Goal: Register for event/course

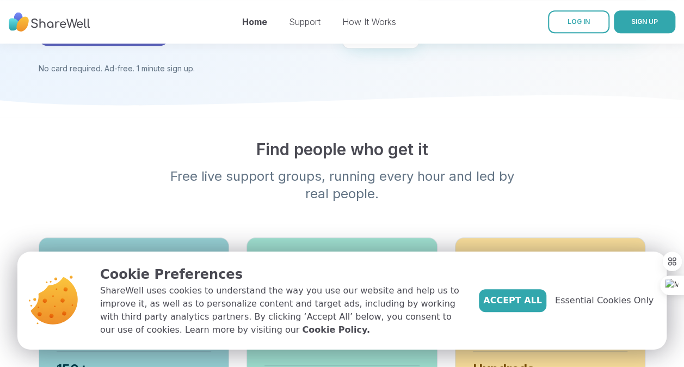
scroll to position [175, 0]
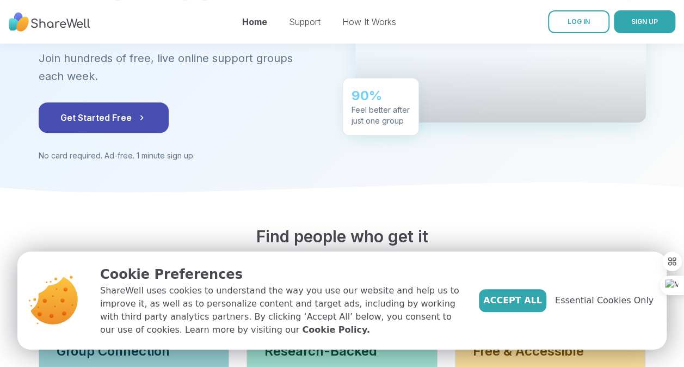
click at [584, 308] on div "Accept All Essential Cookies Only" at bounding box center [566, 300] width 175 height 23
click at [581, 300] on span "Essential Cookies Only" at bounding box center [604, 300] width 98 height 13
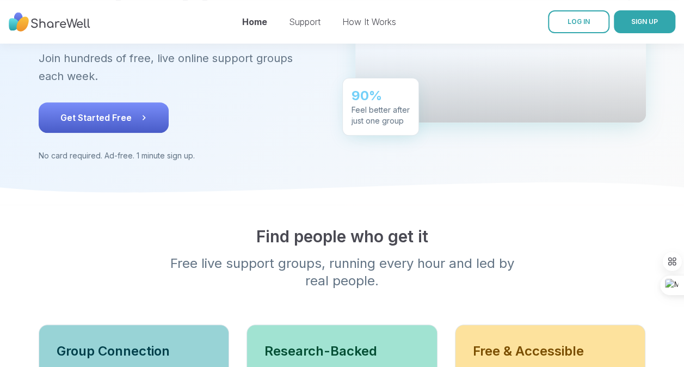
click at [131, 114] on button "Get Started Free" at bounding box center [104, 117] width 130 height 30
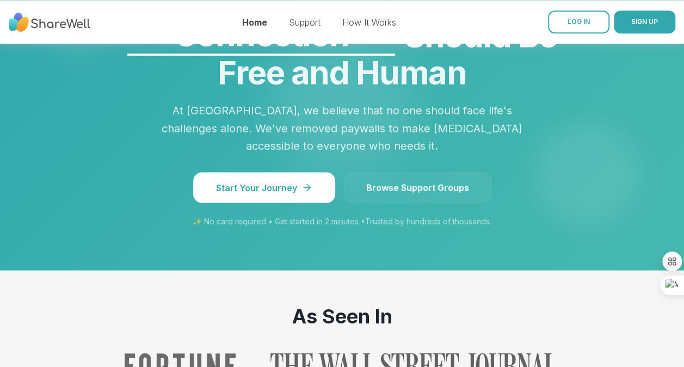
scroll to position [1003, 0]
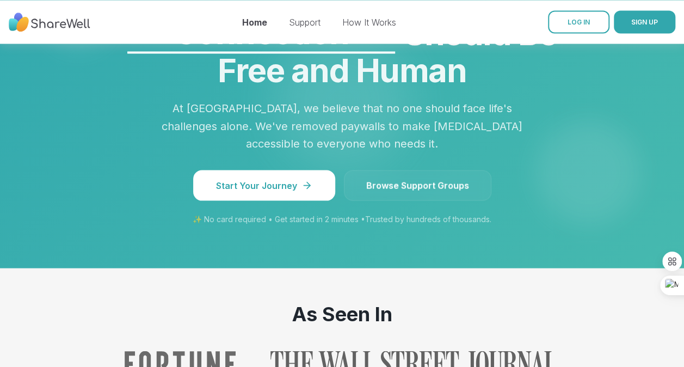
click at [392, 177] on link "Browse Support Groups" at bounding box center [417, 185] width 147 height 30
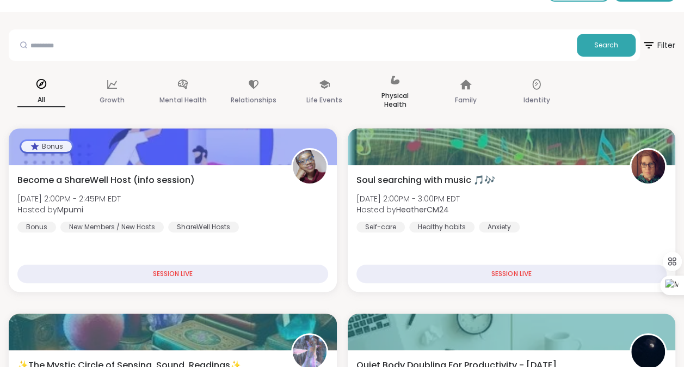
scroll to position [30, 0]
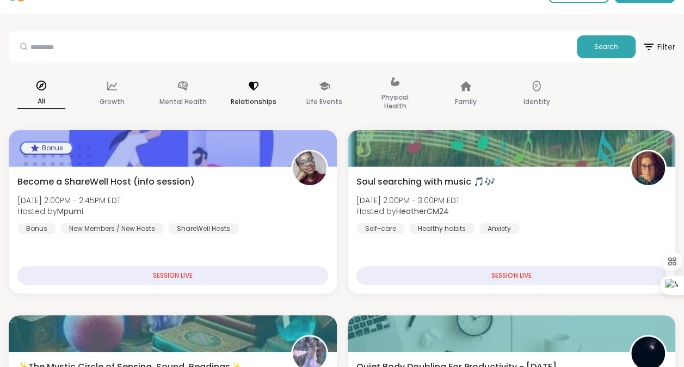
click at [239, 100] on p "Relationships" at bounding box center [254, 101] width 46 height 13
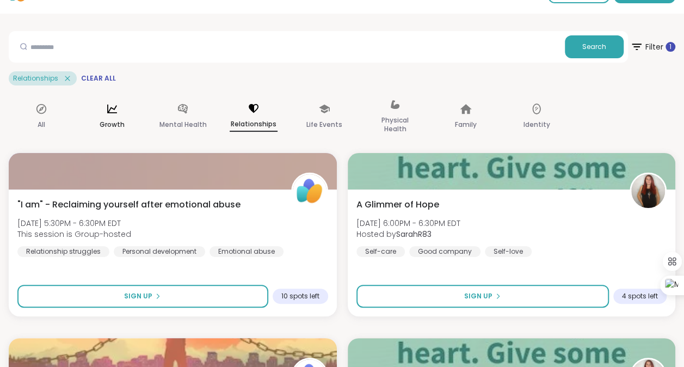
click at [102, 120] on p "Growth" at bounding box center [112, 124] width 25 height 13
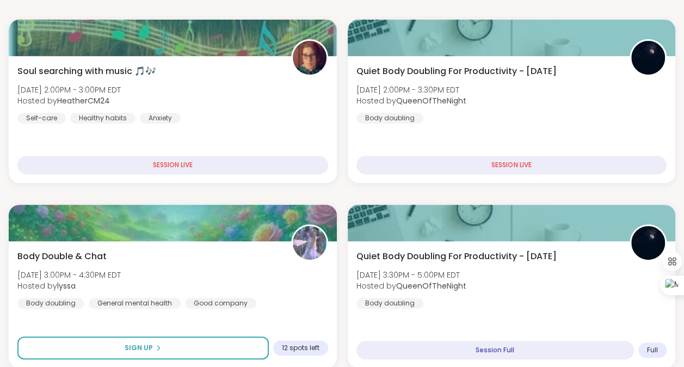
scroll to position [0, 0]
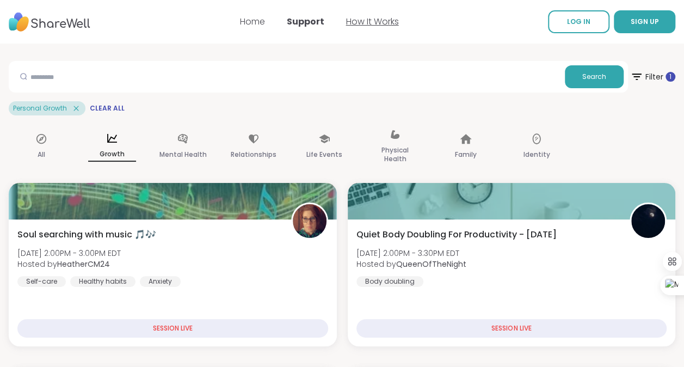
click at [372, 23] on link "How It Works" at bounding box center [372, 21] width 53 height 13
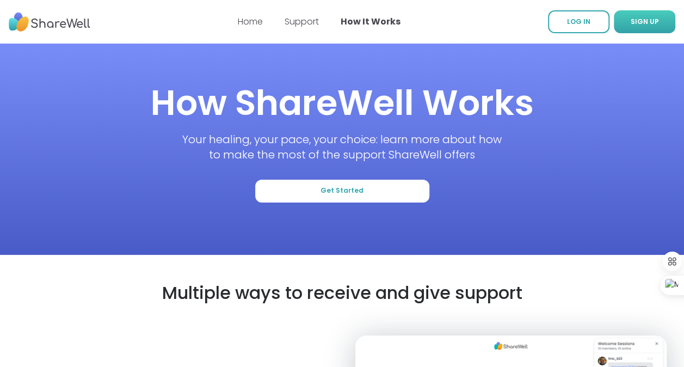
click at [645, 17] on span "SIGN UP" at bounding box center [644, 22] width 28 height 10
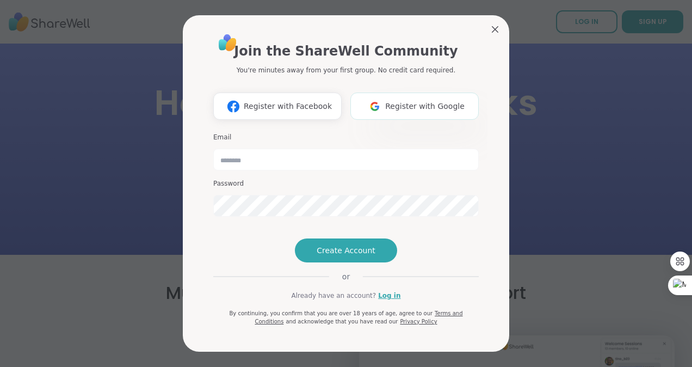
click at [428, 101] on span "Register with Google" at bounding box center [424, 106] width 79 height 11
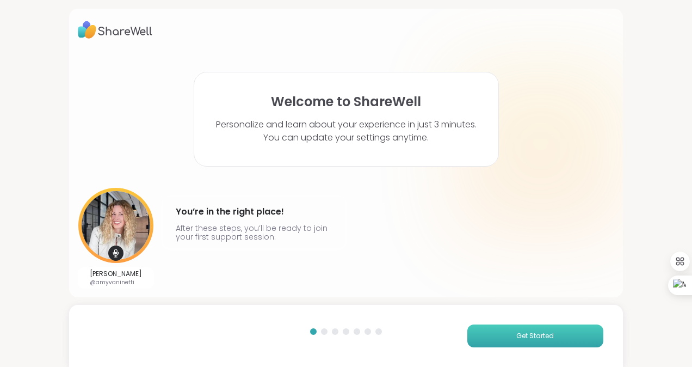
click at [476, 333] on button "Get Started" at bounding box center [535, 335] width 136 height 23
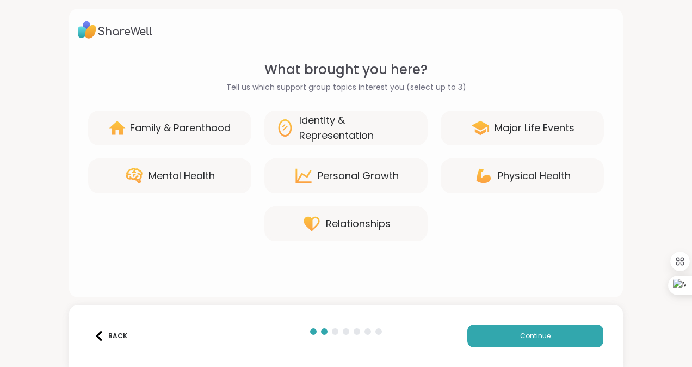
click at [392, 180] on div "Personal Growth" at bounding box center [358, 175] width 81 height 15
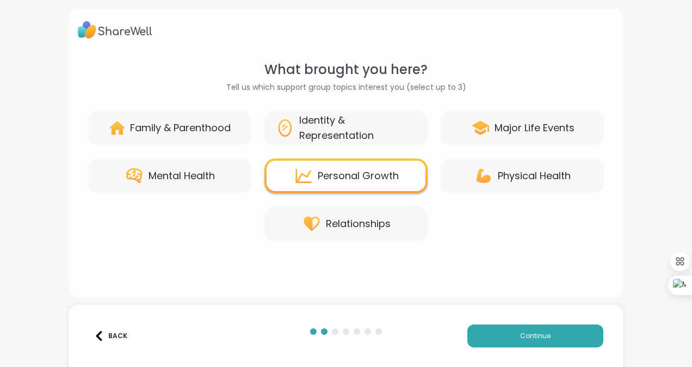
click at [199, 179] on div "Mental Health" at bounding box center [181, 175] width 66 height 15
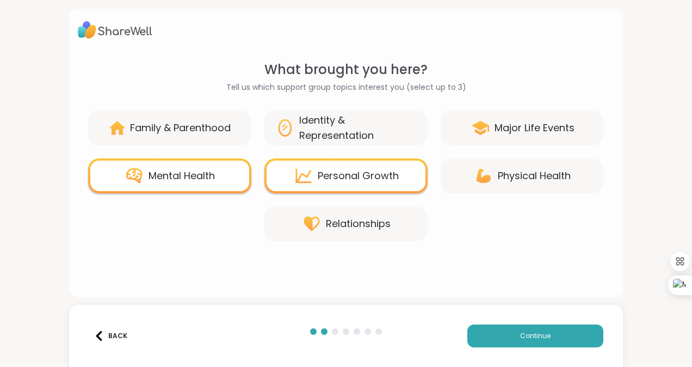
click at [498, 182] on div "Physical Health" at bounding box center [534, 175] width 73 height 15
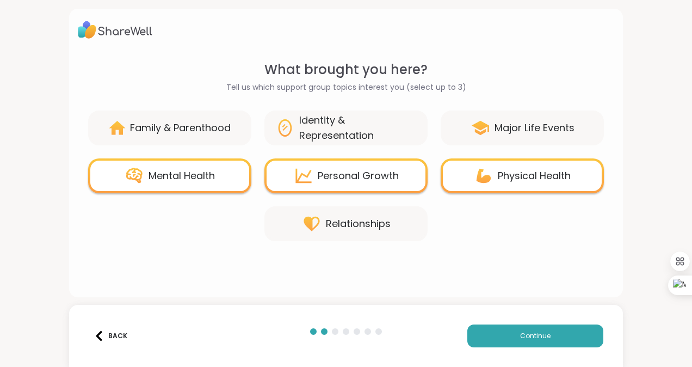
click at [386, 236] on div "Relationships" at bounding box center [345, 223] width 163 height 35
click at [379, 135] on div "Identity & Representation" at bounding box center [357, 128] width 117 height 30
click at [488, 326] on button "Continue" at bounding box center [535, 335] width 136 height 23
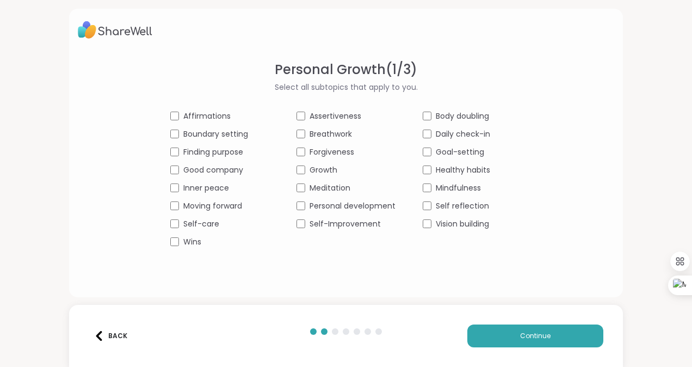
click at [189, 116] on span "Affirmations" at bounding box center [206, 115] width 47 height 11
click at [193, 132] on span "Boundary setting" at bounding box center [215, 133] width 65 height 11
click at [198, 169] on span "Good company" at bounding box center [213, 169] width 60 height 11
click at [194, 190] on span "Inner peace" at bounding box center [206, 187] width 46 height 11
click at [188, 224] on span "Self-care" at bounding box center [201, 223] width 36 height 11
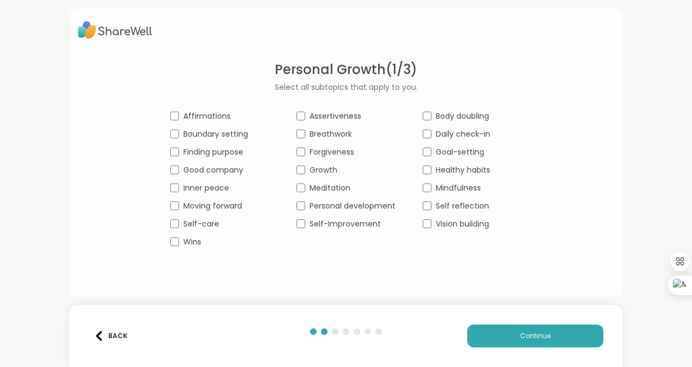
click at [328, 207] on span "Personal development" at bounding box center [352, 205] width 86 height 11
click at [323, 222] on span "Self-Improvement" at bounding box center [344, 223] width 71 height 11
click at [325, 188] on span "Meditation" at bounding box center [329, 187] width 41 height 11
click at [321, 168] on span "Growth" at bounding box center [323, 169] width 28 height 11
click at [337, 114] on span "Assertiveness" at bounding box center [335, 115] width 52 height 11
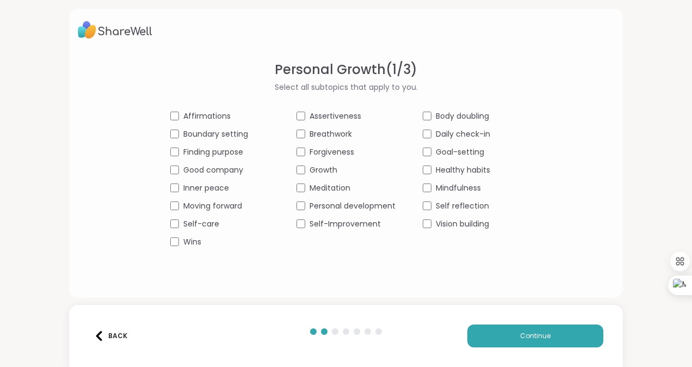
click at [436, 169] on span "Healthy habits" at bounding box center [463, 169] width 54 height 11
click at [440, 188] on span "Mindfulness" at bounding box center [458, 187] width 45 height 11
click at [442, 206] on span "Self reflection" at bounding box center [462, 205] width 53 height 11
click at [445, 145] on div "Affirmations Assertiveness Body doubling Boundary setting Breathwork Daily chec…" at bounding box center [345, 178] width 351 height 137
click at [441, 133] on span "Daily check-in" at bounding box center [463, 133] width 54 height 11
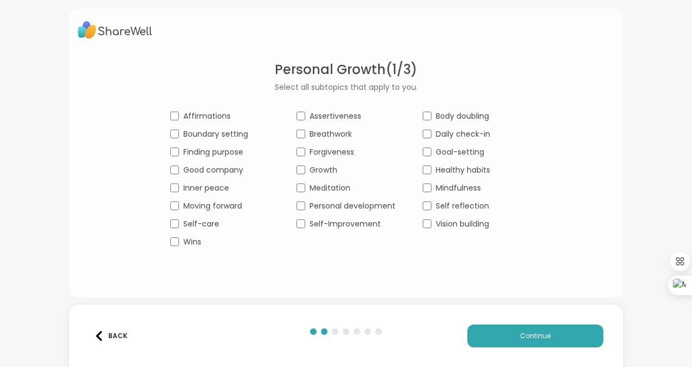
click at [444, 148] on span "Goal-setting" at bounding box center [460, 151] width 48 height 11
click at [341, 150] on span "Forgiveness" at bounding box center [331, 151] width 45 height 11
click at [469, 331] on button "Continue" at bounding box center [535, 335] width 136 height 23
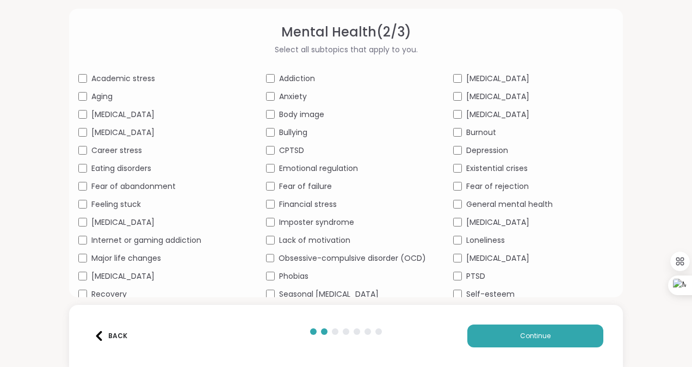
scroll to position [38, 0]
click at [132, 80] on span "Academic stress" at bounding box center [123, 77] width 64 height 11
click at [106, 133] on span "[MEDICAL_DATA]" at bounding box center [122, 131] width 63 height 11
click at [103, 151] on span "Career stress" at bounding box center [116, 149] width 51 height 11
click at [279, 112] on span "Body image" at bounding box center [301, 113] width 45 height 11
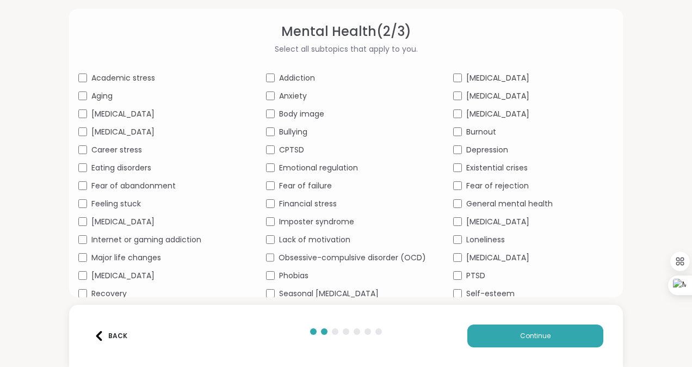
click at [308, 185] on span "Fear of failure" at bounding box center [305, 185] width 53 height 11
click at [312, 222] on span "Imposter syndrome" at bounding box center [316, 221] width 75 height 11
click at [305, 237] on span "Lack of motivation" at bounding box center [314, 239] width 71 height 11
click at [473, 132] on span "Burnout" at bounding box center [481, 131] width 30 height 11
click at [469, 236] on span "Loneliness" at bounding box center [485, 239] width 39 height 11
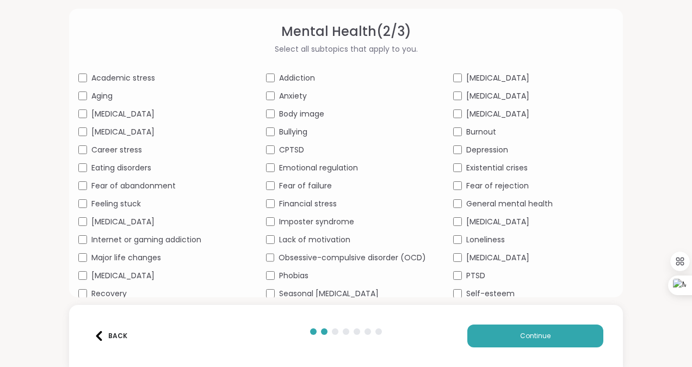
scroll to position [87, 0]
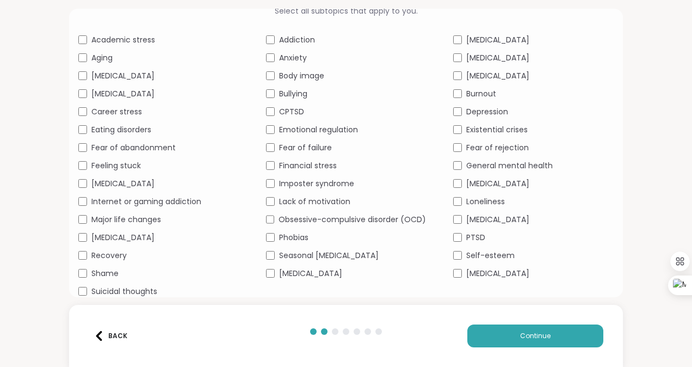
click at [457, 252] on div "Self-esteem" at bounding box center [533, 255] width 160 height 11
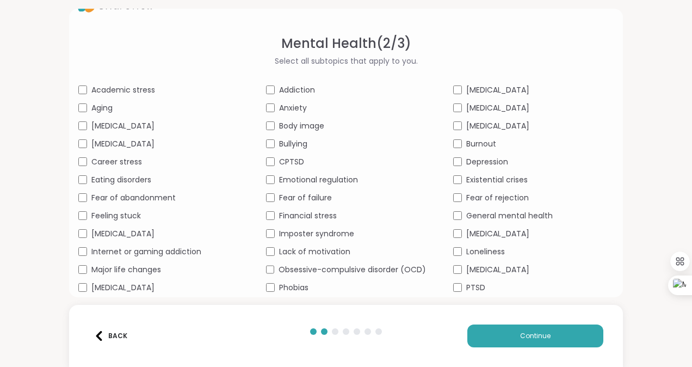
scroll to position [25, 0]
click at [478, 329] on button "Continue" at bounding box center [535, 335] width 136 height 23
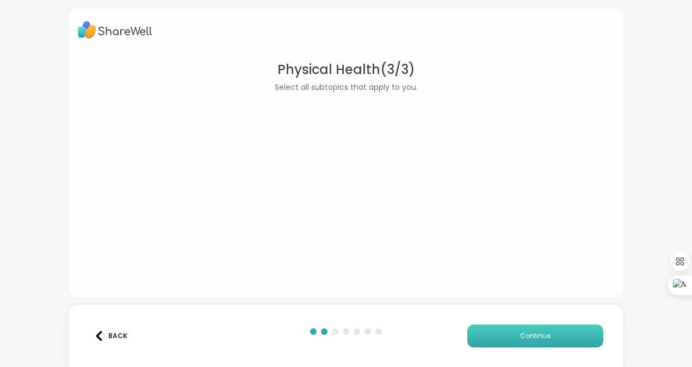
scroll to position [0, 0]
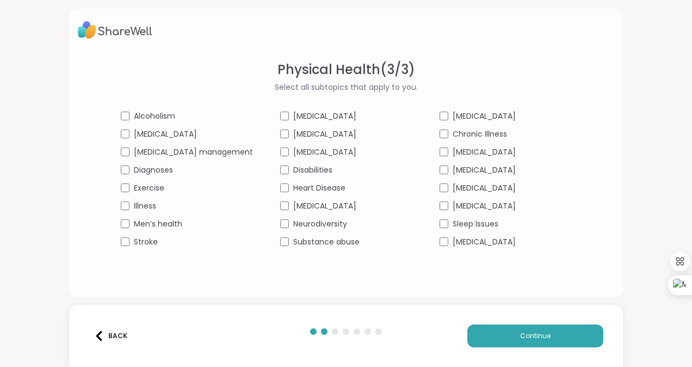
click at [164, 186] on span "Exercise" at bounding box center [149, 187] width 30 height 11
click at [489, 327] on button "Continue" at bounding box center [535, 335] width 136 height 23
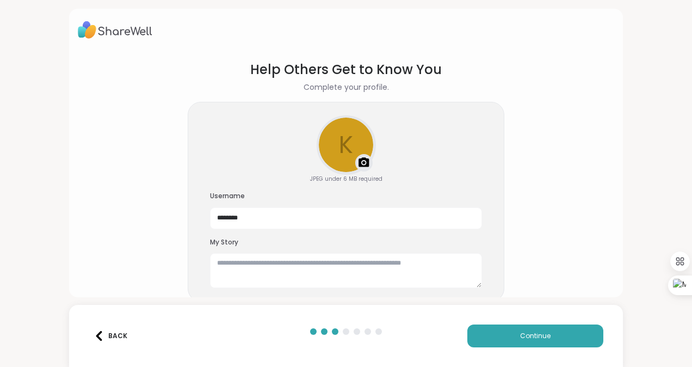
scroll to position [22, 0]
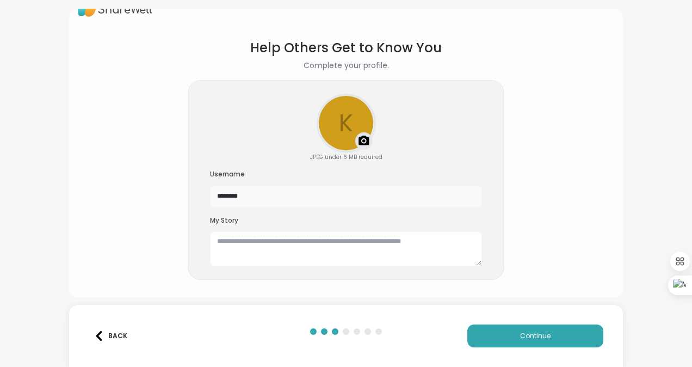
click at [343, 197] on input "********" at bounding box center [346, 196] width 272 height 22
click at [239, 237] on textarea at bounding box center [346, 248] width 272 height 35
click at [357, 143] on img at bounding box center [363, 140] width 13 height 13
click at [358, 142] on img at bounding box center [363, 140] width 13 height 13
click at [351, 244] on textarea "To enrich screen reader interactions, please activate Accessibility in Grammarl…" at bounding box center [346, 248] width 272 height 35
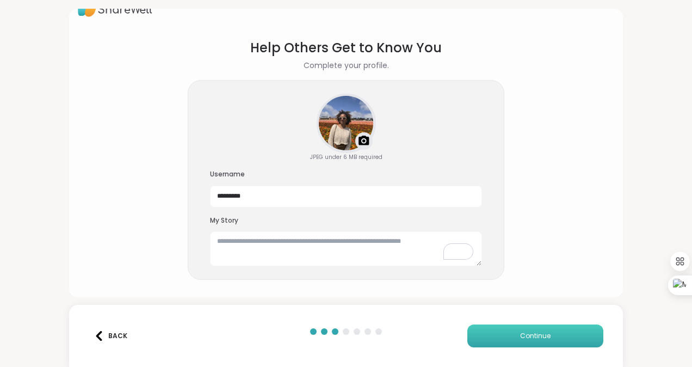
click at [493, 333] on button "Continue" at bounding box center [535, 335] width 136 height 23
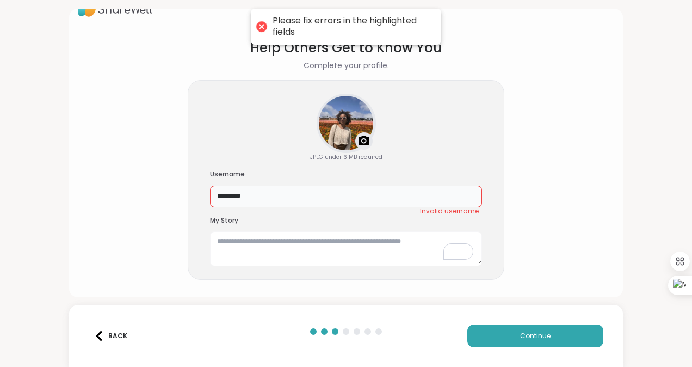
click at [362, 196] on input "*********" at bounding box center [346, 196] width 272 height 22
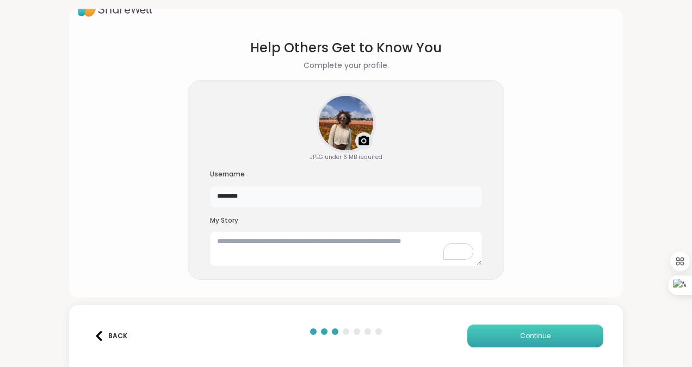
type input "********"
click at [472, 328] on button "Continue" at bounding box center [535, 335] width 136 height 23
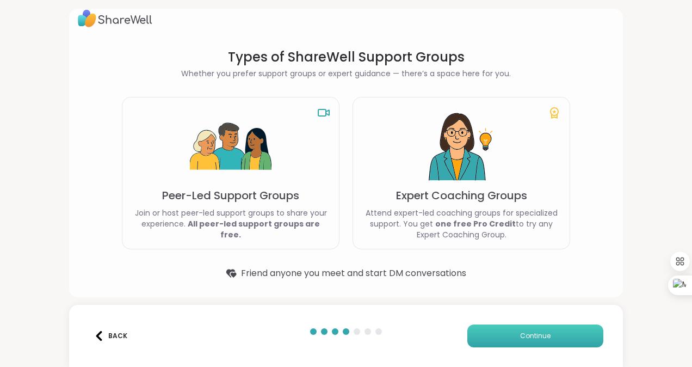
scroll to position [11, 0]
click at [496, 333] on button "Continue" at bounding box center [535, 335] width 136 height 23
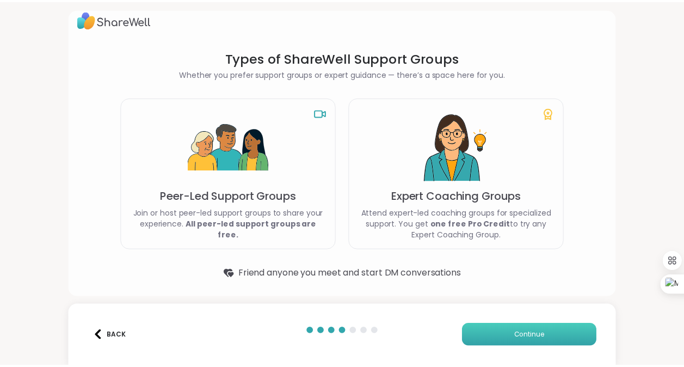
scroll to position [0, 0]
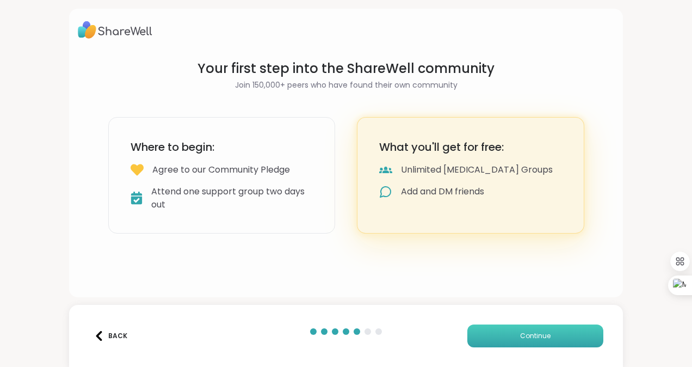
click at [496, 333] on button "Continue" at bounding box center [535, 335] width 136 height 23
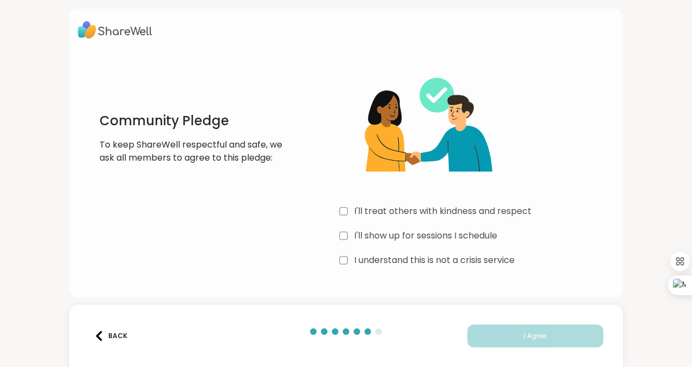
click at [426, 209] on label "I'll treat others with kindness and respect" at bounding box center [442, 211] width 177 height 13
click at [421, 232] on label "I'll show up for sessions I schedule" at bounding box center [425, 235] width 143 height 13
click at [415, 259] on label "I understand this is not a crisis service" at bounding box center [434, 259] width 160 height 13
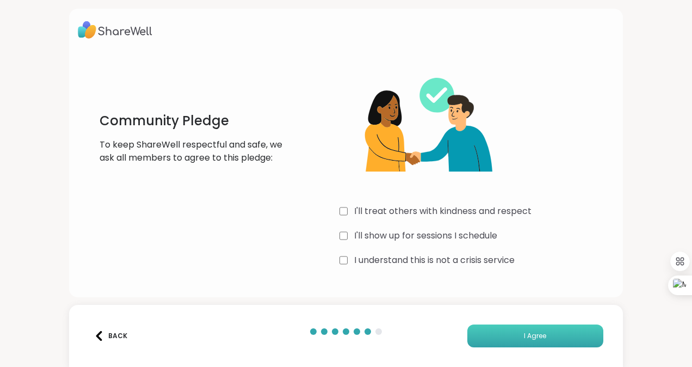
click at [474, 329] on button "I Agree" at bounding box center [535, 335] width 136 height 23
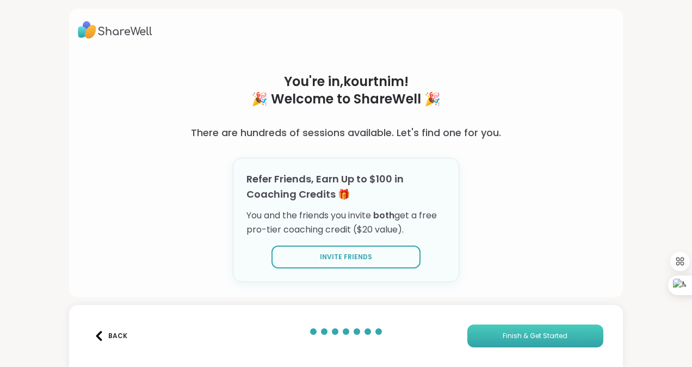
click at [474, 329] on button "Finish & Get Started" at bounding box center [535, 335] width 136 height 23
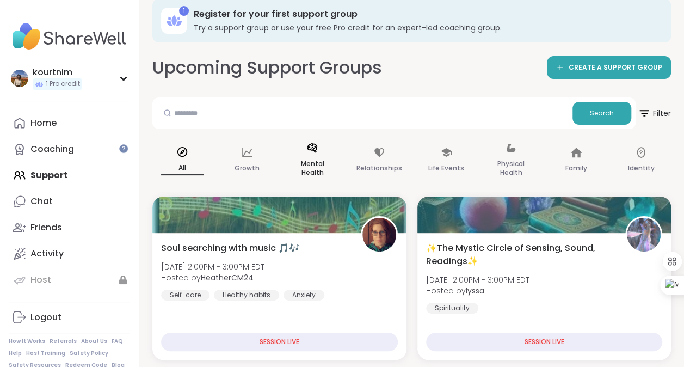
scroll to position [15, 0]
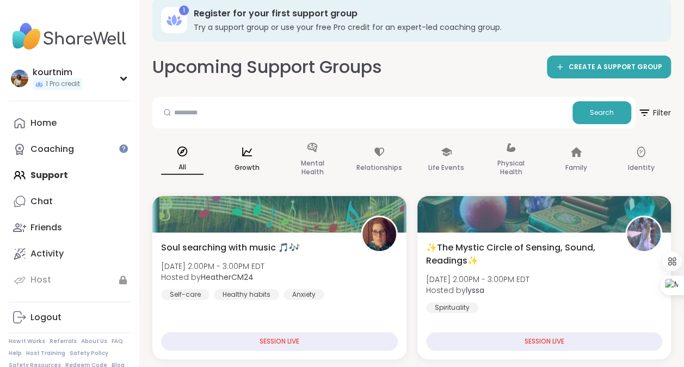
click at [244, 164] on p "Growth" at bounding box center [246, 167] width 25 height 13
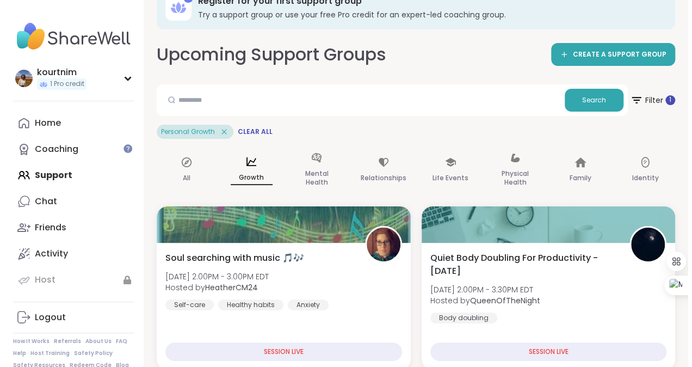
scroll to position [0, 0]
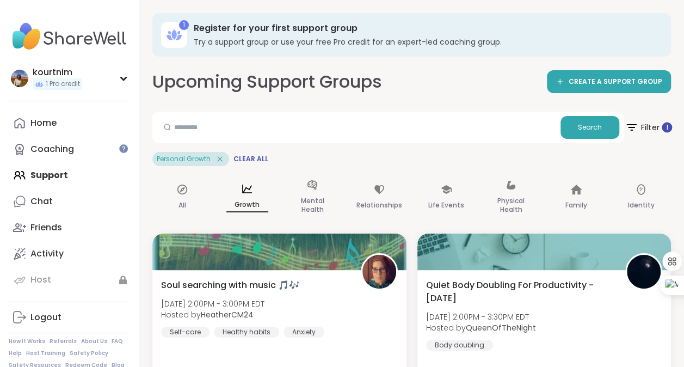
click at [639, 120] on span "Filter 1" at bounding box center [647, 127] width 47 height 27
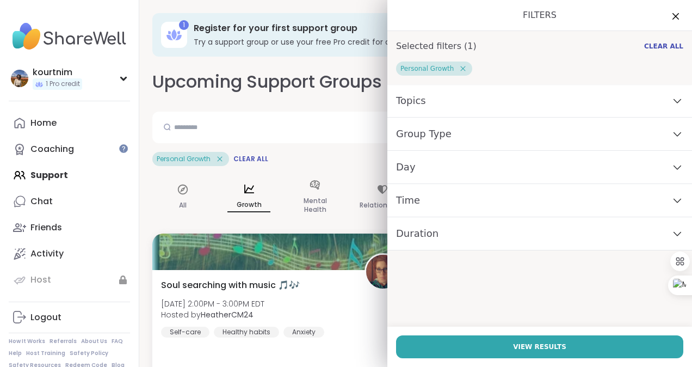
click at [478, 165] on div "Day" at bounding box center [539, 167] width 305 height 33
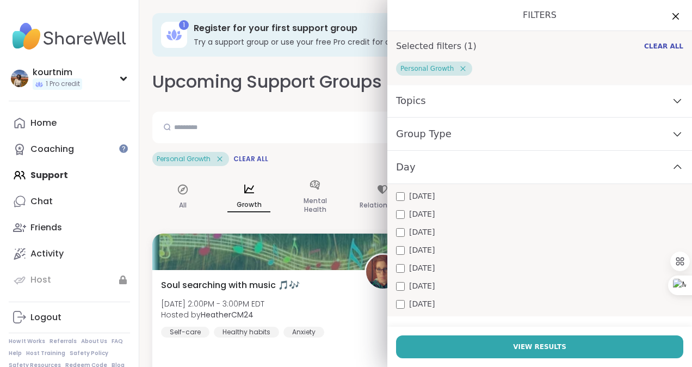
click at [416, 227] on span "[DATE]" at bounding box center [422, 231] width 26 height 11
click at [411, 268] on span "[DATE]" at bounding box center [422, 267] width 26 height 11
click at [412, 198] on span "[DATE]" at bounding box center [422, 195] width 26 height 11
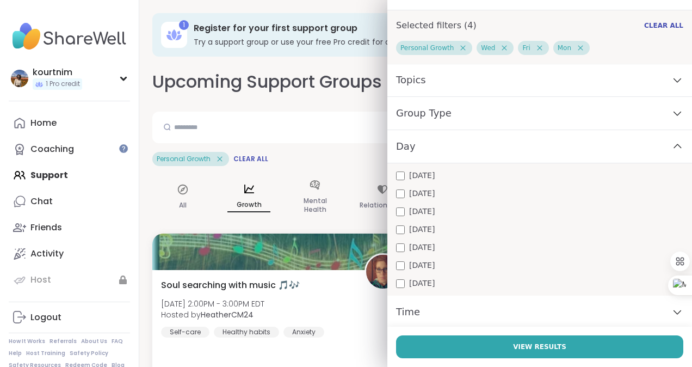
click at [523, 67] on div "Topics" at bounding box center [539, 80] width 305 height 33
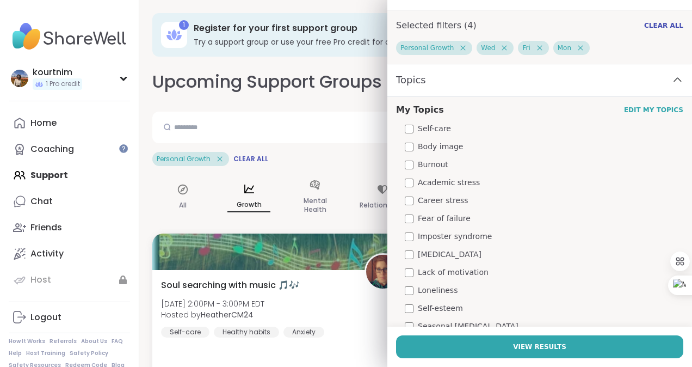
click at [424, 132] on span "Self-care" at bounding box center [434, 128] width 33 height 11
click at [430, 185] on span "Academic stress" at bounding box center [449, 182] width 62 height 11
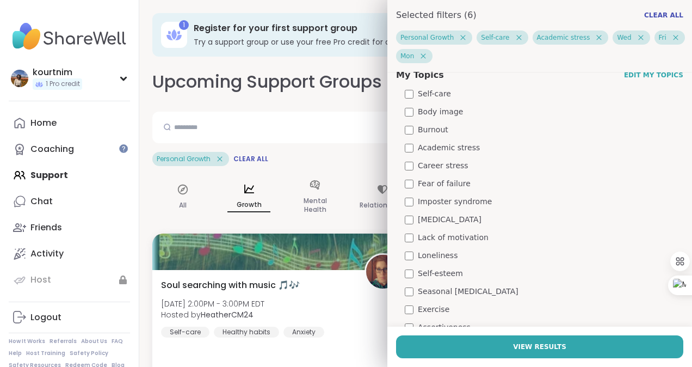
scroll to position [101, 0]
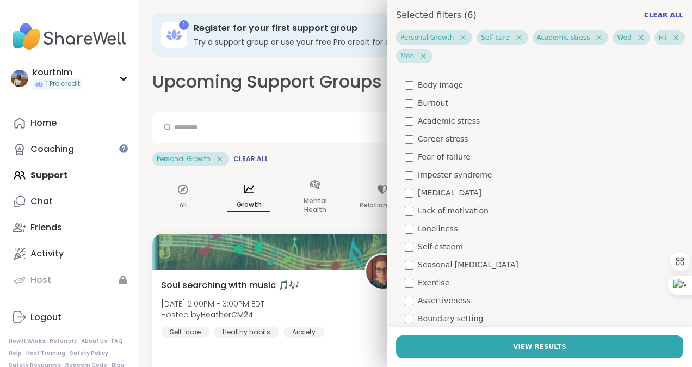
click at [431, 285] on span "Exercise" at bounding box center [434, 282] width 32 height 11
click at [430, 302] on span "Assertiveness" at bounding box center [444, 300] width 53 height 11
click at [430, 321] on span "Boundary setting" at bounding box center [450, 318] width 65 height 11
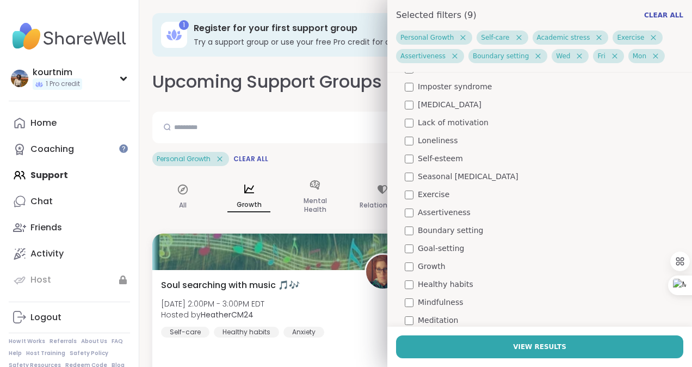
scroll to position [221, 0]
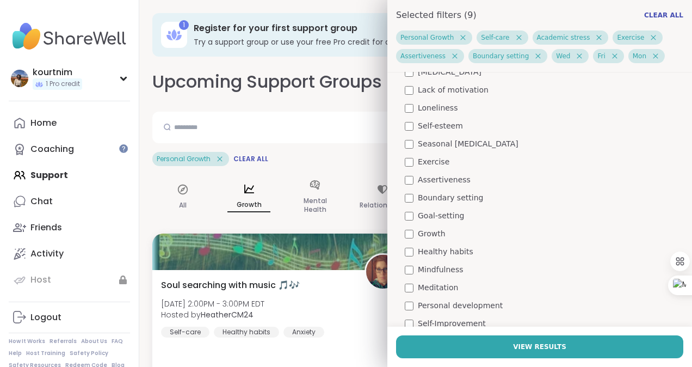
click at [420, 237] on span "Growth" at bounding box center [432, 233] width 28 height 11
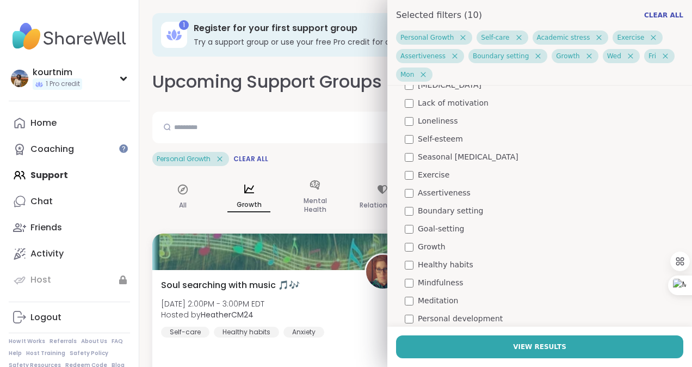
scroll to position [234, 0]
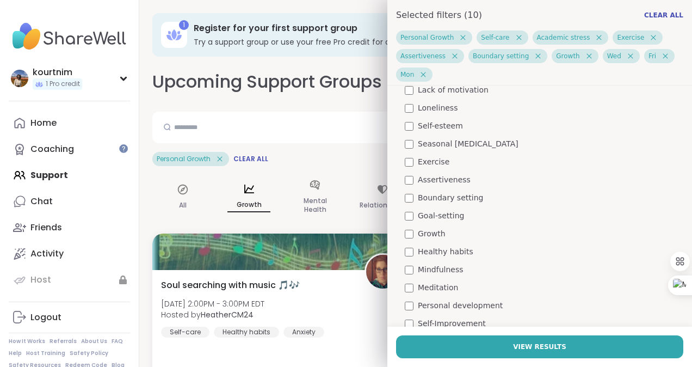
click at [428, 251] on span "Healthy habits" at bounding box center [445, 251] width 55 height 11
click at [428, 263] on div "My Topics Edit My Topics Self-care Body image Burnout Academic stress Career st…" at bounding box center [539, 266] width 305 height 703
click at [428, 269] on span "Mindfulness" at bounding box center [441, 269] width 46 height 11
click at [429, 283] on span "Meditation" at bounding box center [438, 287] width 40 height 11
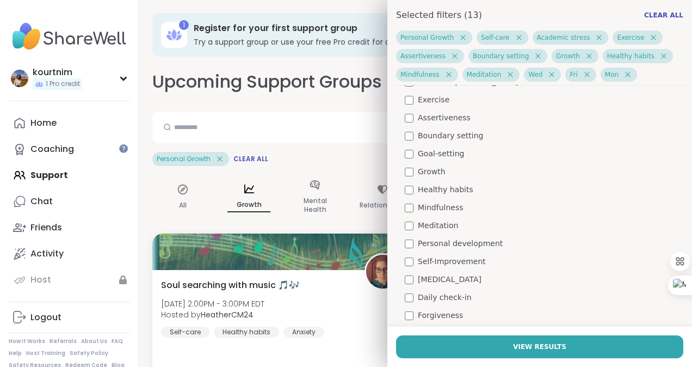
click at [447, 256] on span "Self-Improvement" at bounding box center [452, 261] width 68 height 11
click at [444, 295] on span "Daily check-in" at bounding box center [445, 297] width 54 height 11
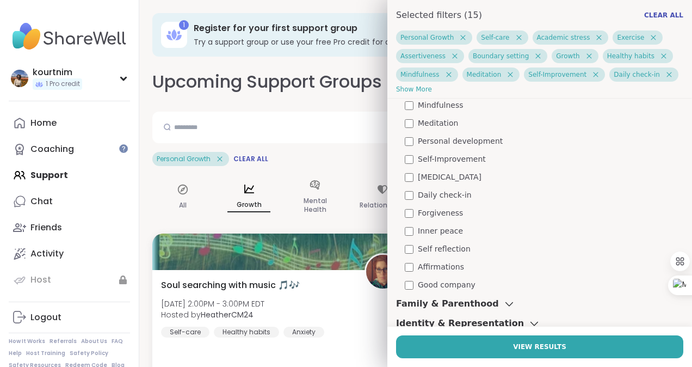
scroll to position [432, 0]
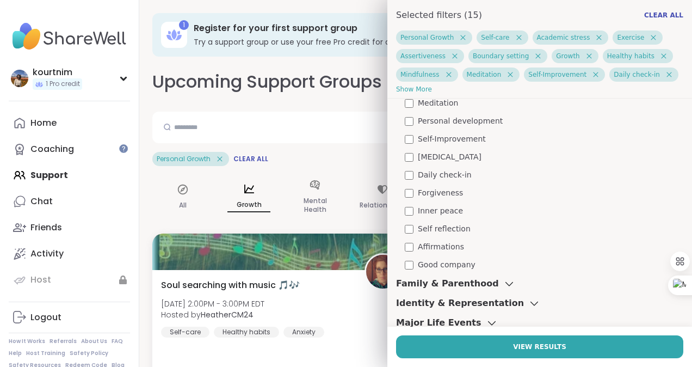
click at [434, 243] on span "Affirmations" at bounding box center [441, 246] width 46 height 11
click at [441, 230] on span "Self reflection" at bounding box center [444, 228] width 53 height 11
click at [447, 262] on span "Good company" at bounding box center [447, 264] width 58 height 11
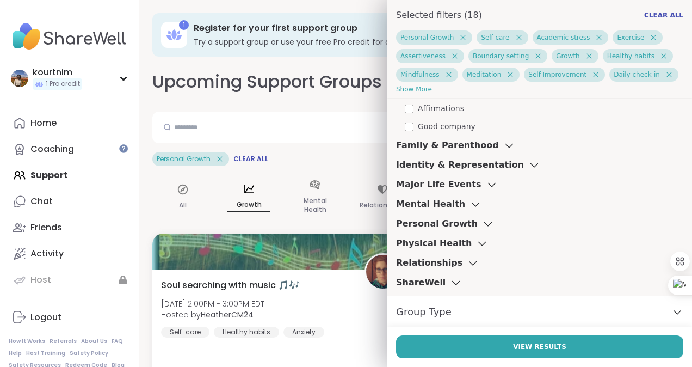
scroll to position [584, 0]
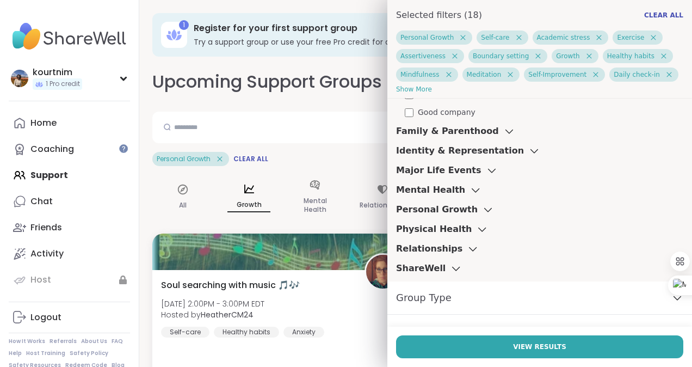
click at [438, 251] on h3 "Relationships" at bounding box center [429, 248] width 66 height 13
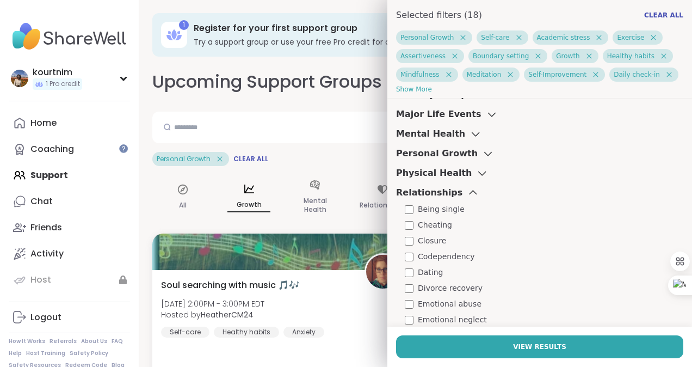
scroll to position [641, 0]
click at [435, 207] on span "Being single" at bounding box center [441, 208] width 47 height 11
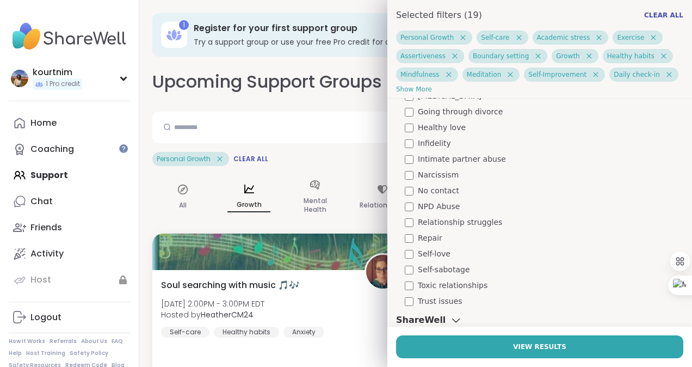
scroll to position [883, 0]
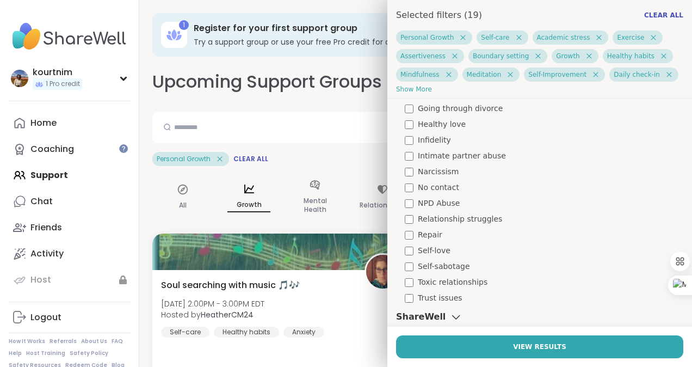
click at [429, 251] on span "Self-love" at bounding box center [434, 250] width 33 height 11
click at [434, 300] on span "Trust issues" at bounding box center [440, 297] width 45 height 11
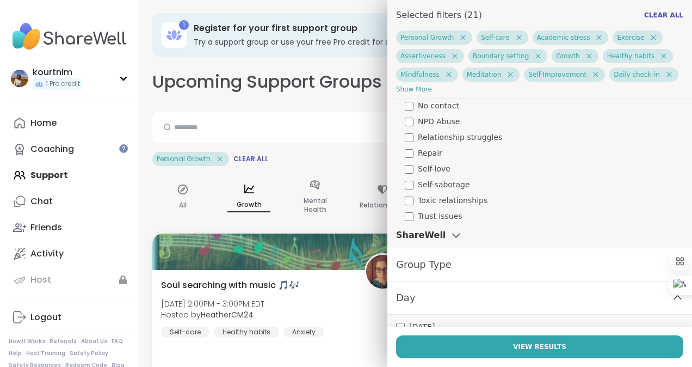
click at [427, 237] on div "ShareWell" at bounding box center [429, 234] width 66 height 13
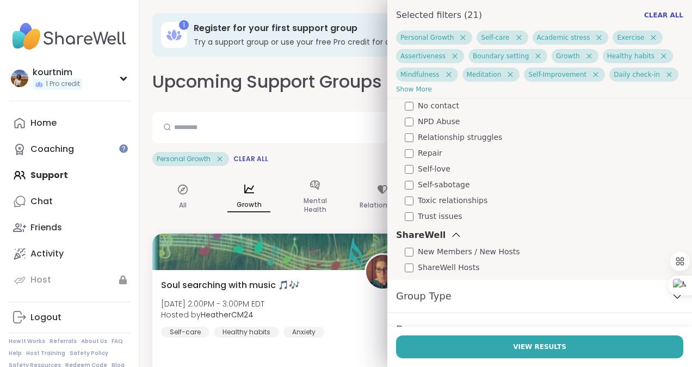
click at [450, 231] on icon at bounding box center [456, 235] width 12 height 8
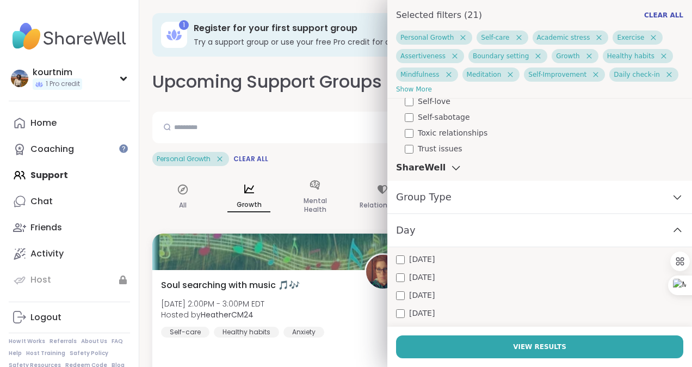
scroll to position [1032, 0]
click at [532, 201] on div "Group Type" at bounding box center [539, 196] width 305 height 33
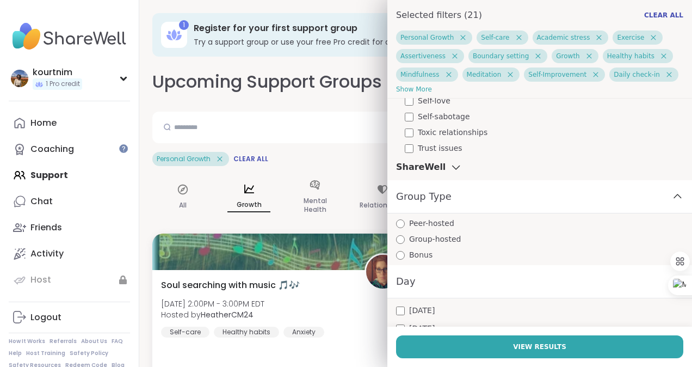
click at [532, 201] on div "Group Type" at bounding box center [539, 196] width 305 height 33
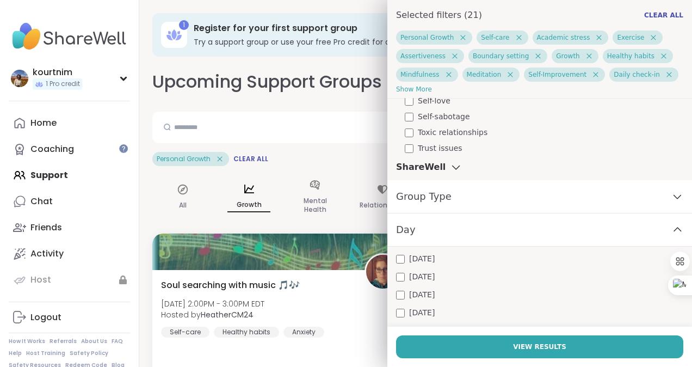
click at [505, 243] on div "Day" at bounding box center [539, 229] width 305 height 33
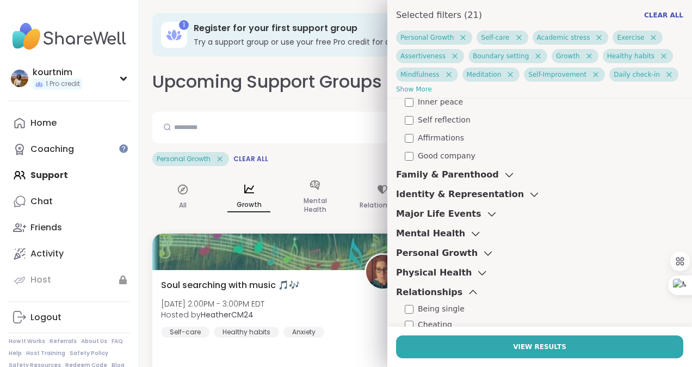
scroll to position [540, 0]
click at [436, 231] on h3 "Mental Health" at bounding box center [430, 233] width 69 height 13
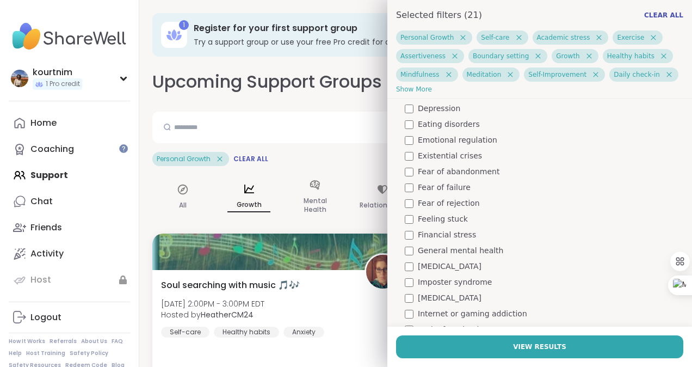
scroll to position [916, 0]
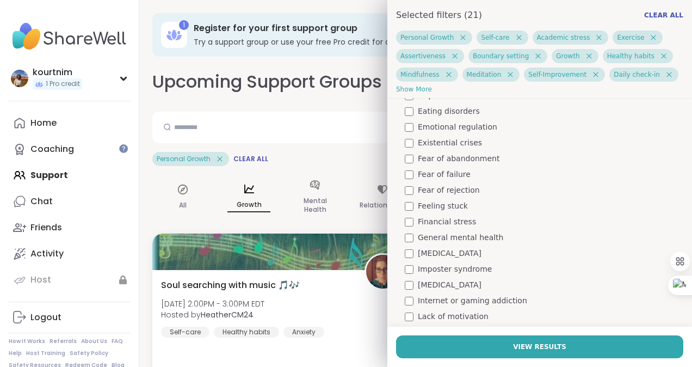
click at [453, 126] on span "Emotional regulation" at bounding box center [457, 126] width 79 height 11
click at [443, 172] on span "Fear of failure" at bounding box center [444, 174] width 53 height 11
click at [445, 207] on span "Feeling stuck" at bounding box center [443, 205] width 50 height 11
click at [452, 265] on span "Imposter syndrome" at bounding box center [455, 268] width 74 height 11
click at [424, 201] on span "Feeling stuck" at bounding box center [443, 205] width 50 height 11
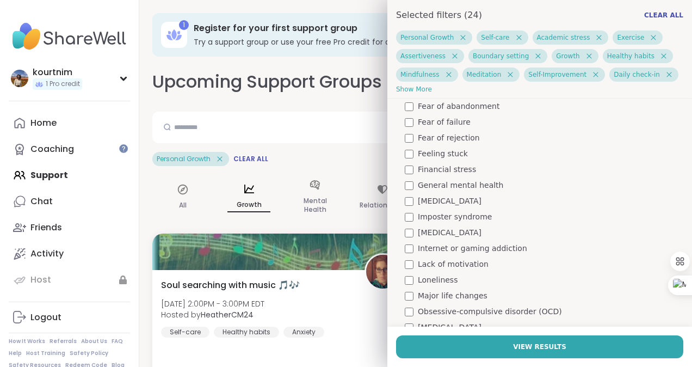
scroll to position [969, 0]
click at [455, 265] on span "Lack of motivation" at bounding box center [453, 263] width 71 height 11
click at [441, 274] on span "Loneliness" at bounding box center [438, 279] width 40 height 11
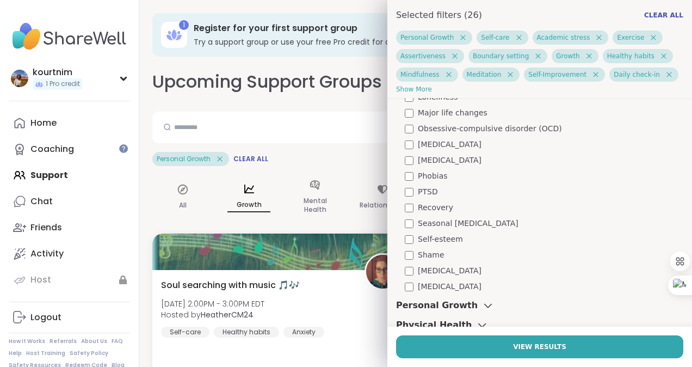
scroll to position [1170, 0]
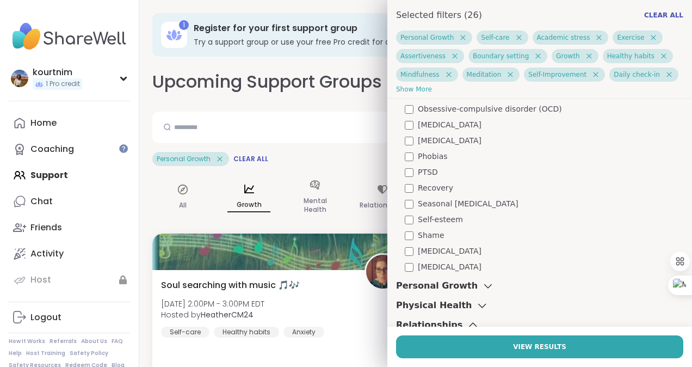
click at [436, 214] on span "Self-esteem" at bounding box center [440, 219] width 45 height 11
click at [450, 263] on span "[MEDICAL_DATA]" at bounding box center [450, 266] width 64 height 11
click at [467, 202] on span "Seasonal [MEDICAL_DATA]" at bounding box center [468, 203] width 101 height 11
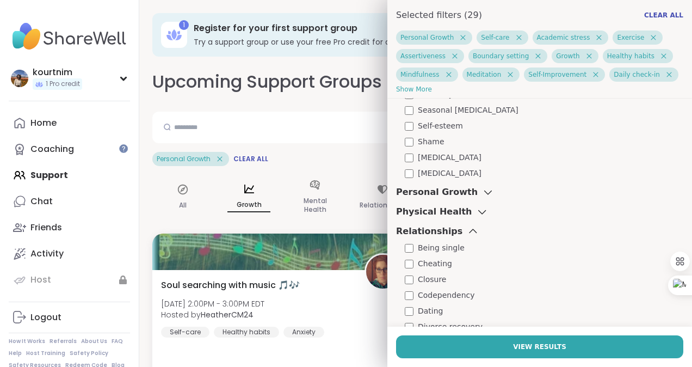
scroll to position [1296, 0]
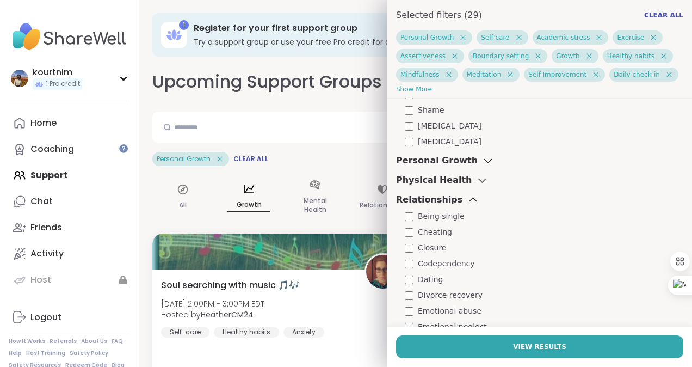
click at [458, 164] on div "Personal Growth" at bounding box center [445, 160] width 98 height 13
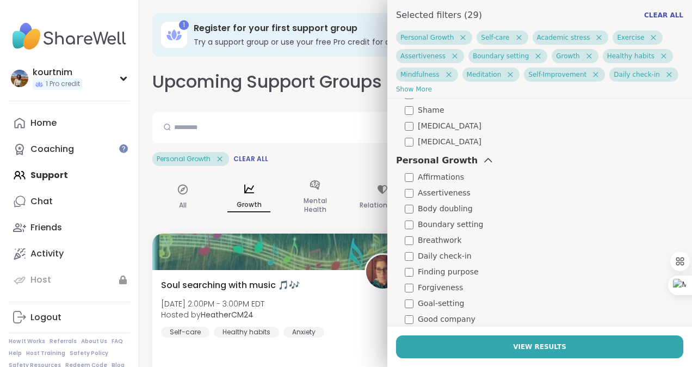
click at [482, 160] on icon at bounding box center [488, 161] width 12 height 8
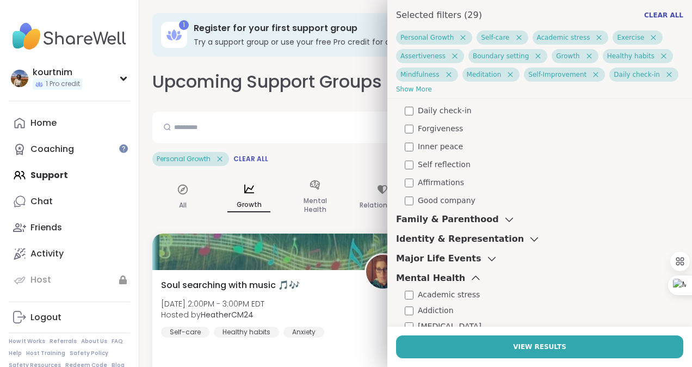
scroll to position [493, 0]
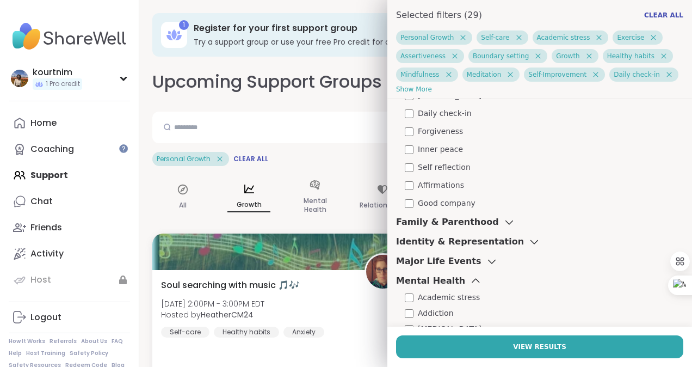
click at [439, 280] on h3 "Mental Health" at bounding box center [430, 280] width 69 height 13
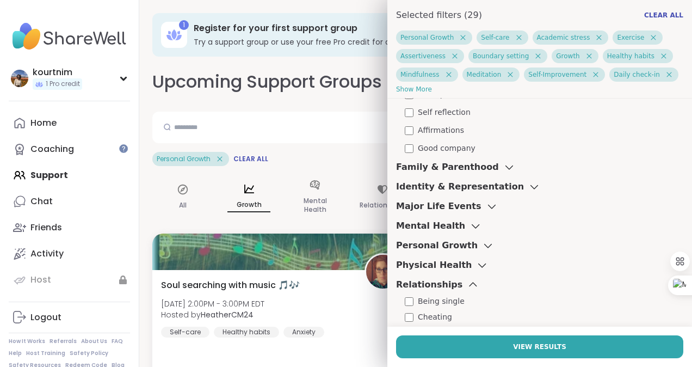
scroll to position [556, 0]
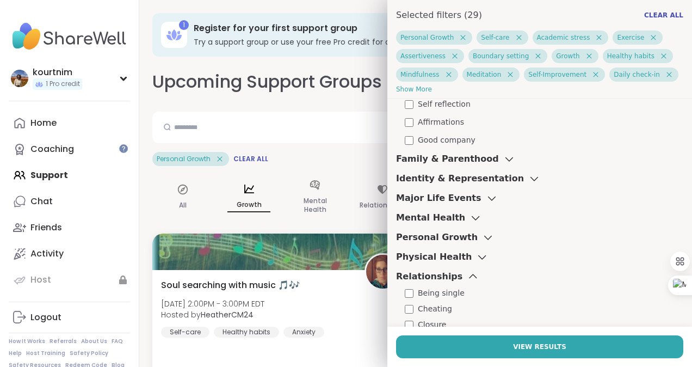
click at [476, 178] on h3 "Identity & Representation" at bounding box center [460, 178] width 128 height 13
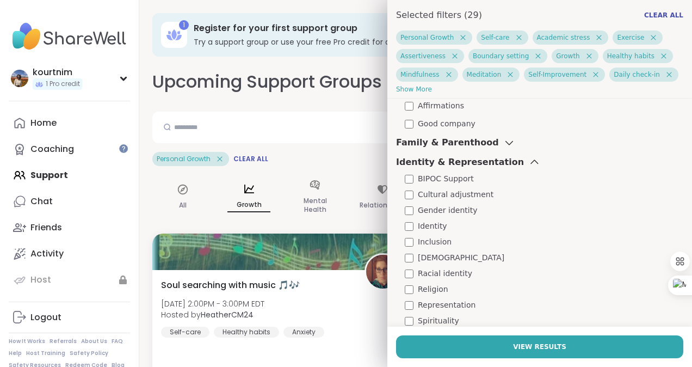
scroll to position [572, 0]
click at [438, 174] on span "BIPOC Support" at bounding box center [446, 179] width 56 height 11
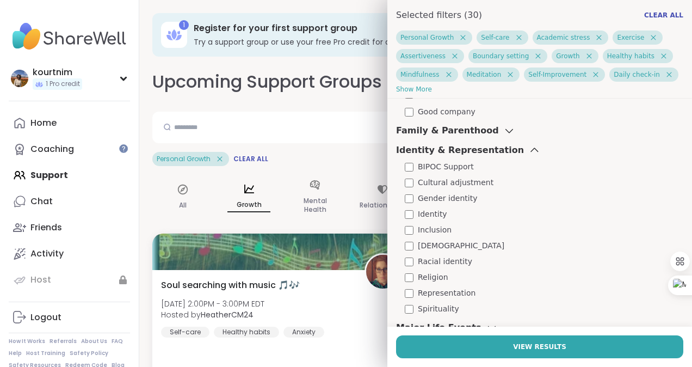
scroll to position [585, 0]
click at [485, 150] on h3 "Identity & Representation" at bounding box center [460, 149] width 128 height 13
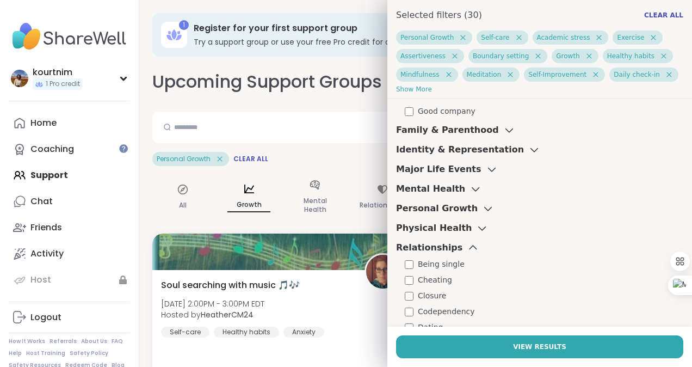
click at [469, 190] on icon at bounding box center [475, 189] width 12 height 8
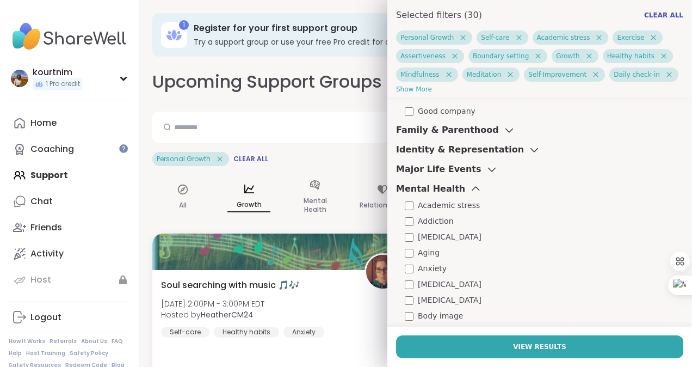
click at [469, 190] on icon at bounding box center [475, 189] width 12 height 8
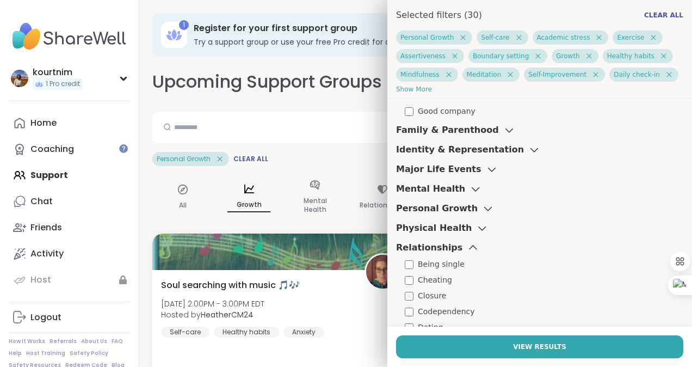
click at [486, 166] on icon at bounding box center [492, 169] width 12 height 8
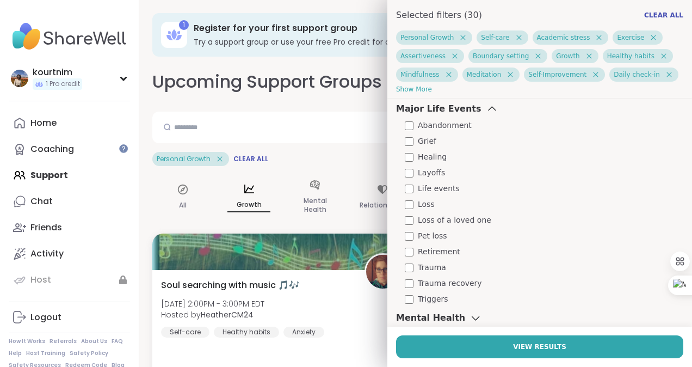
scroll to position [571, 0]
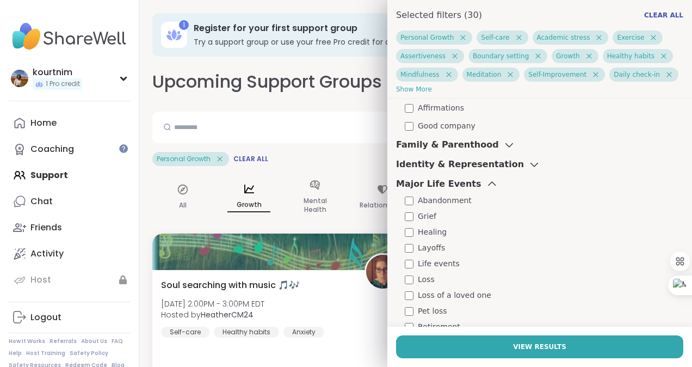
click at [454, 180] on h3 "Major Life Events" at bounding box center [438, 183] width 85 height 13
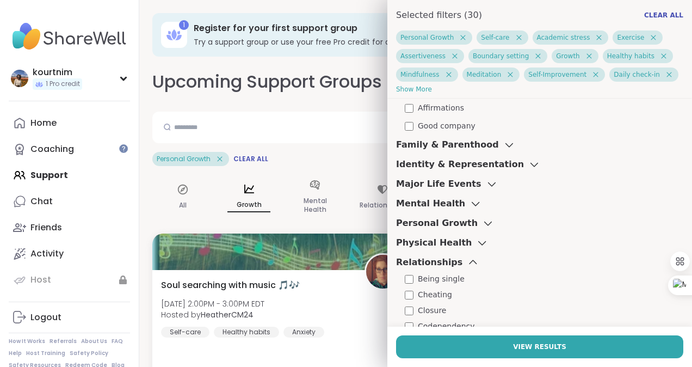
click at [449, 218] on h3 "Personal Growth" at bounding box center [437, 222] width 82 height 13
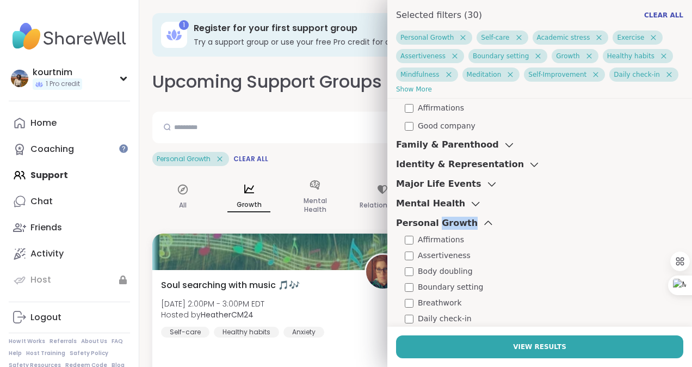
click at [449, 218] on h3 "Personal Growth" at bounding box center [437, 222] width 82 height 13
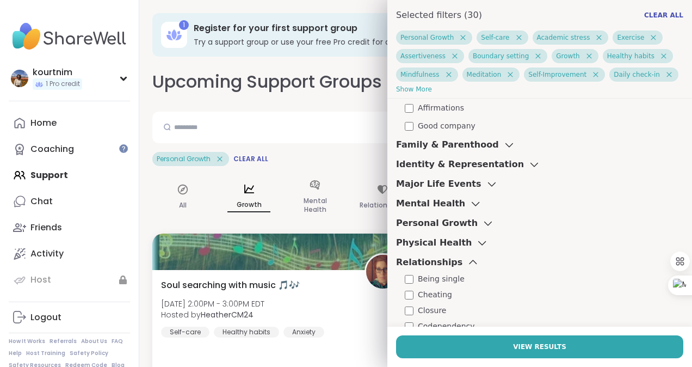
drag, startPoint x: 449, startPoint y: 218, endPoint x: 406, endPoint y: 221, distance: 43.6
click at [406, 221] on h3 "Personal Growth" at bounding box center [437, 222] width 82 height 13
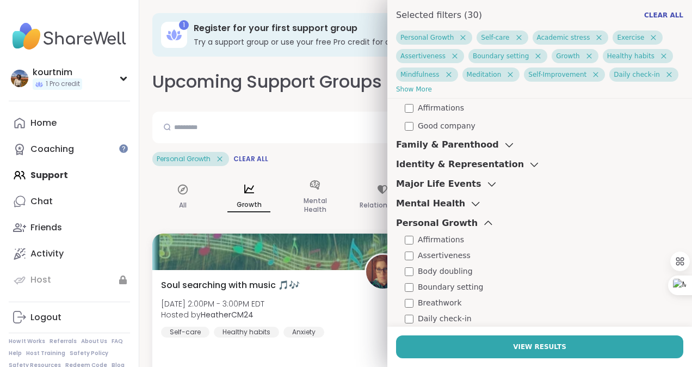
click at [406, 221] on h3 "Personal Growth" at bounding box center [437, 222] width 82 height 13
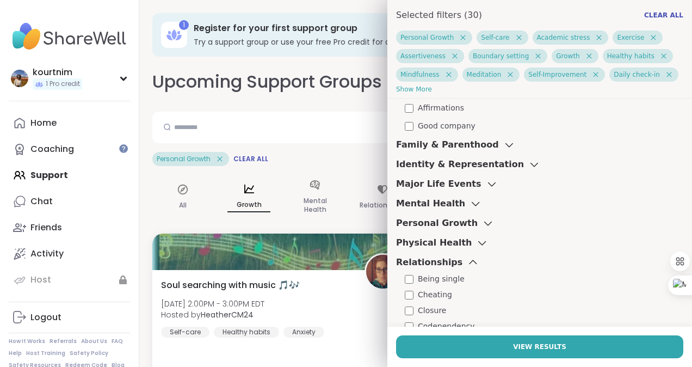
click at [423, 262] on h3 "Relationships" at bounding box center [429, 262] width 66 height 13
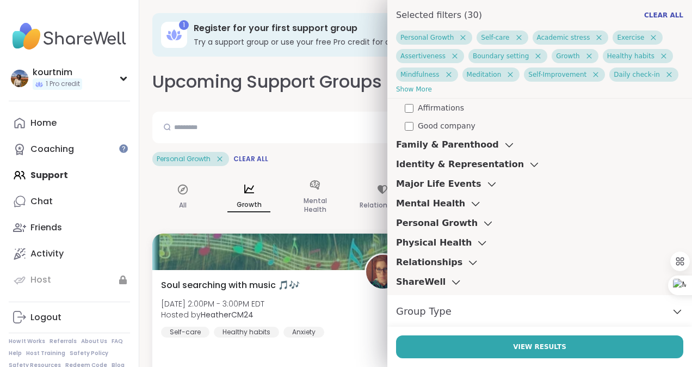
click at [430, 242] on h3 "Physical Health" at bounding box center [434, 242] width 76 height 13
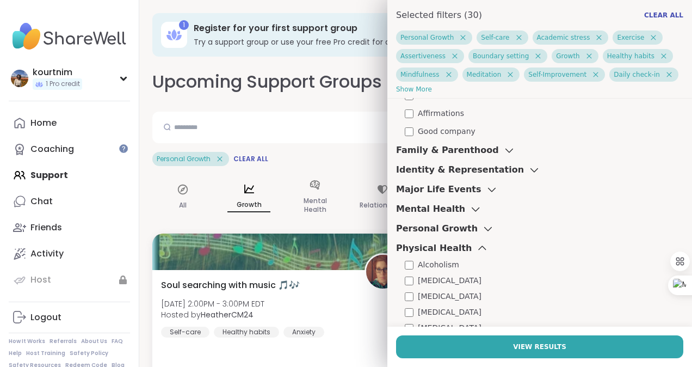
scroll to position [563, 0]
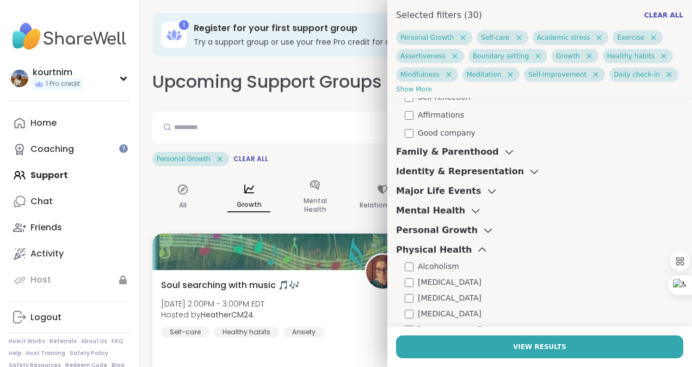
click at [450, 244] on div "Physical Health" at bounding box center [442, 249] width 92 height 13
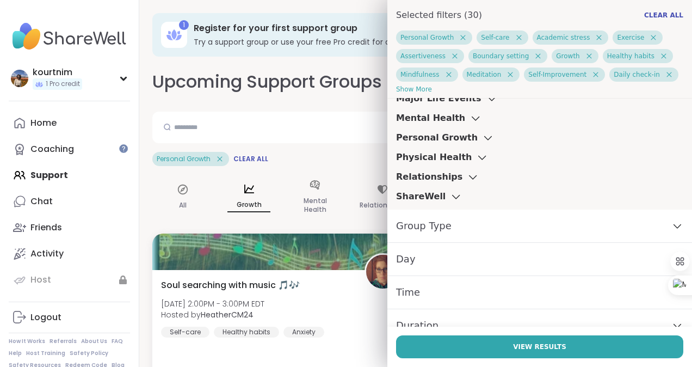
scroll to position [664, 0]
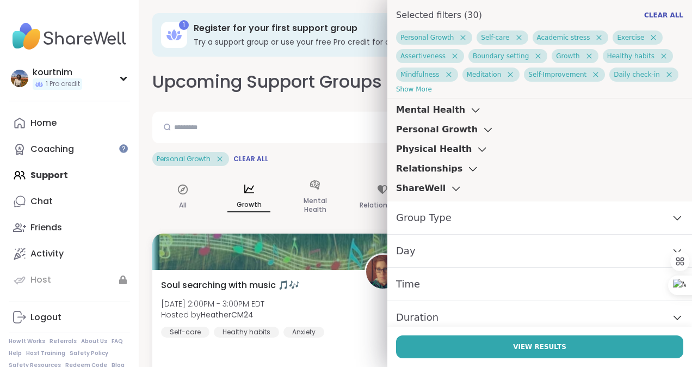
click at [428, 172] on h3 "Relationships" at bounding box center [429, 168] width 66 height 13
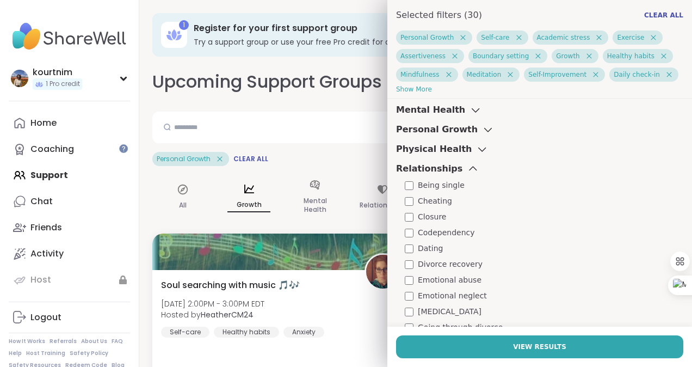
click at [428, 172] on h3 "Relationships" at bounding box center [429, 168] width 66 height 13
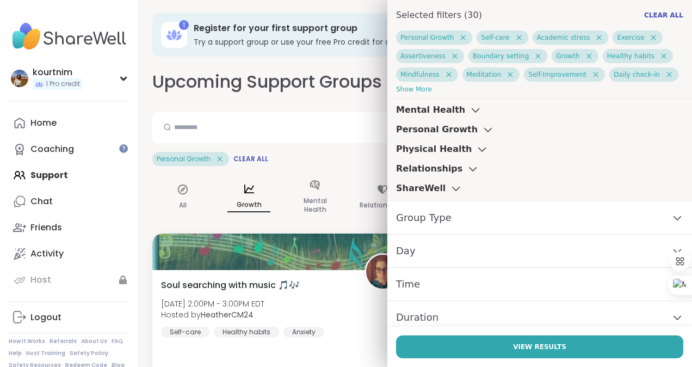
click at [423, 185] on h3 "ShareWell" at bounding box center [420, 188] width 49 height 13
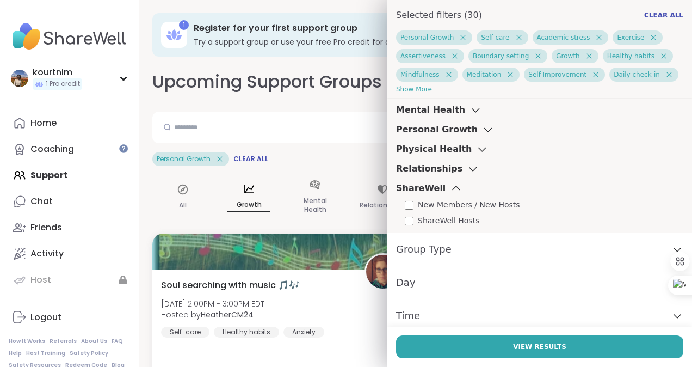
click at [423, 185] on h3 "ShareWell" at bounding box center [420, 188] width 49 height 13
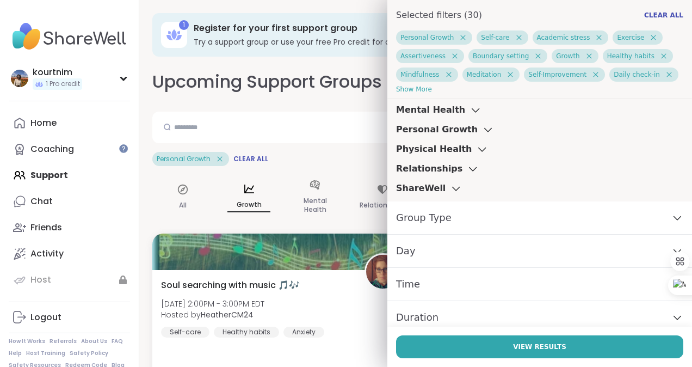
scroll to position [671, 0]
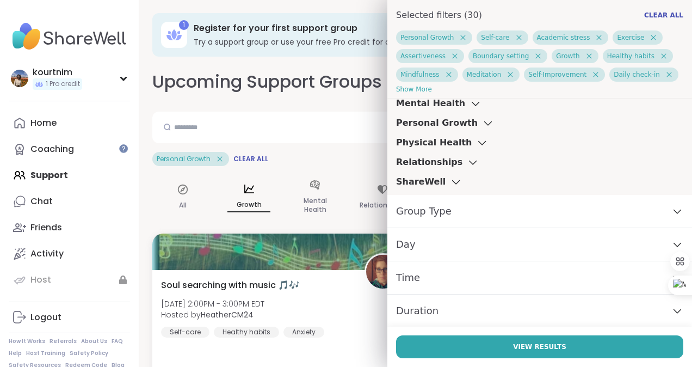
click at [493, 300] on div "Duration" at bounding box center [539, 310] width 305 height 33
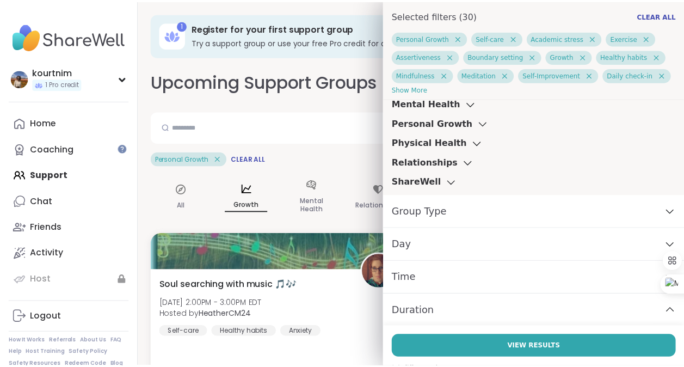
scroll to position [738, 0]
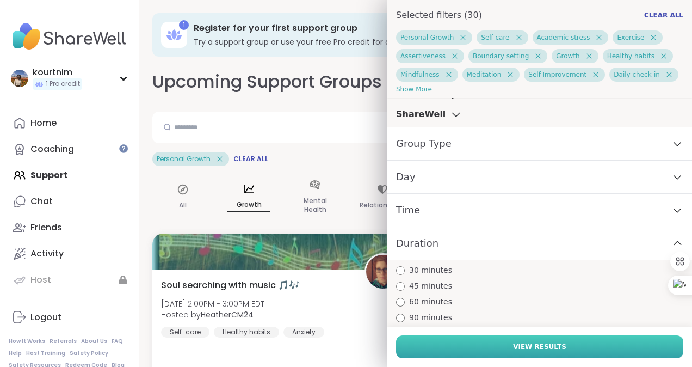
click at [424, 353] on button "View Results" at bounding box center [539, 346] width 287 height 23
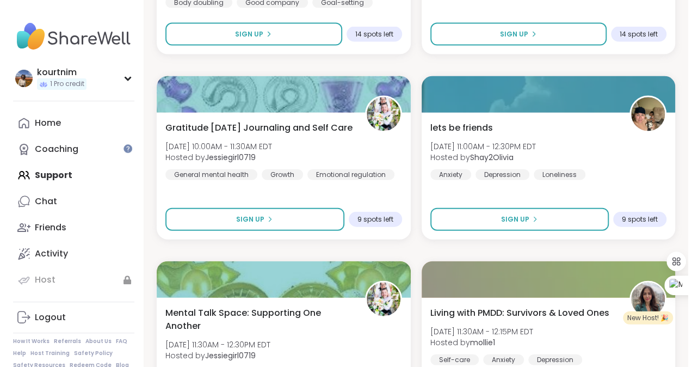
scroll to position [1114, 0]
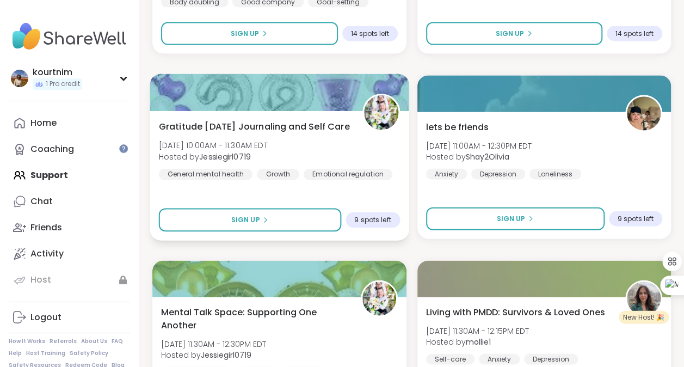
click at [388, 133] on div "Gratitude [DATE] Journaling and Self Care [DATE] 10:00AM - 11:30AM EDT Hosted b…" at bounding box center [279, 150] width 241 height 60
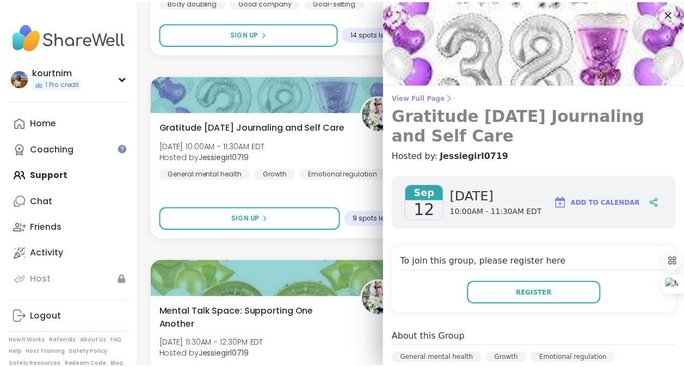
scroll to position [0, 0]
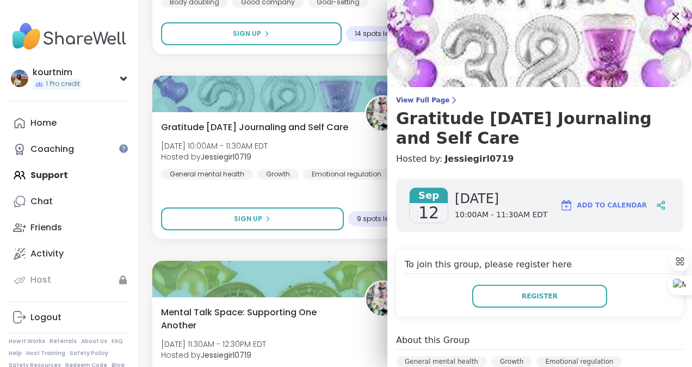
click at [668, 15] on icon at bounding box center [675, 16] width 14 height 14
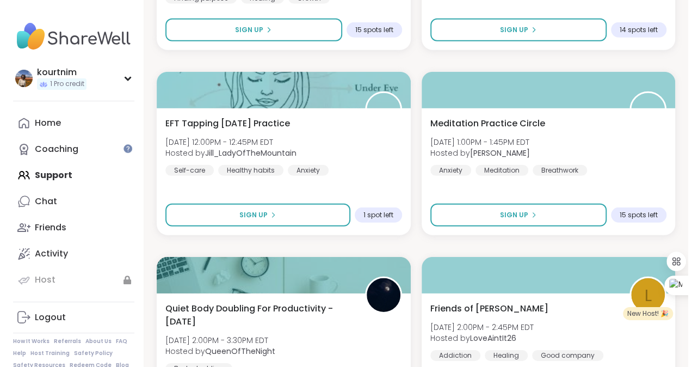
scroll to position [1488, 0]
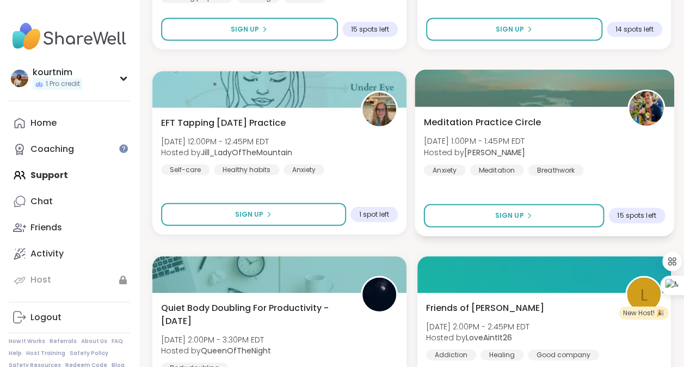
click at [547, 128] on div "Meditation Practice Circle [DATE] 1:00PM - 1:45PM EDT Hosted by [PERSON_NAME] M…" at bounding box center [543, 145] width 241 height 60
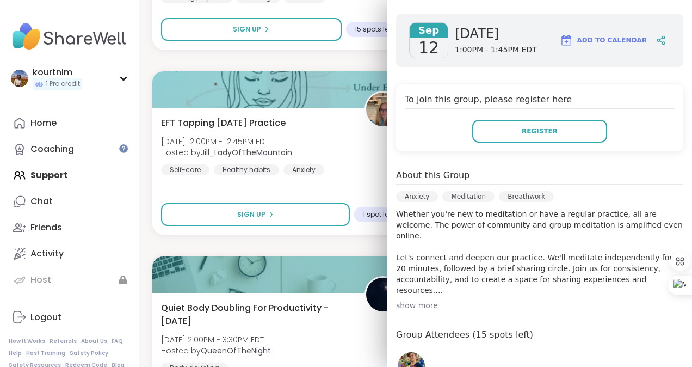
scroll to position [176, 0]
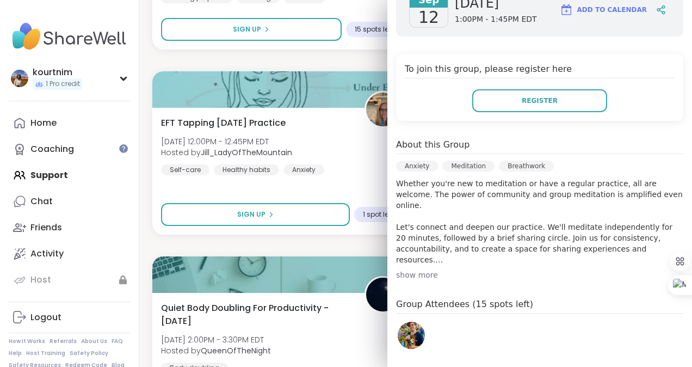
click at [406, 279] on div "[DATE] [DATE] 1:00PM - 1:45PM EDT Add to Calendar To join this group, please re…" at bounding box center [539, 225] width 305 height 503
click at [411, 276] on div "show more" at bounding box center [539, 274] width 287 height 11
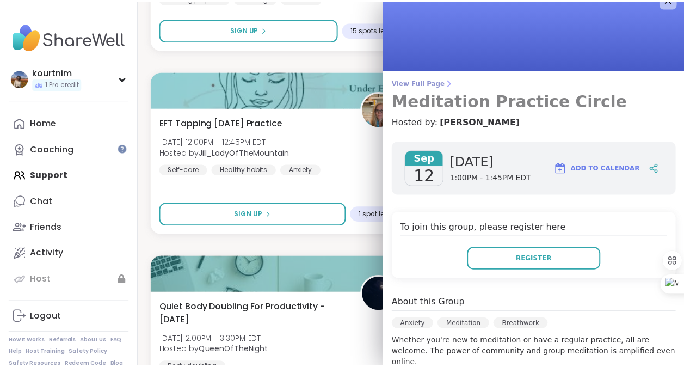
scroll to position [0, 0]
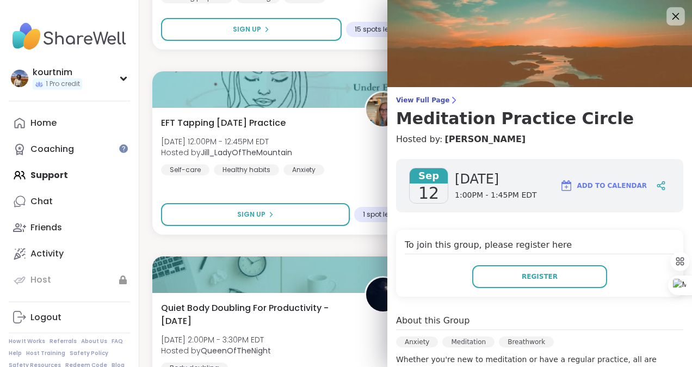
click at [668, 18] on icon at bounding box center [675, 16] width 14 height 14
